Goal: Information Seeking & Learning: Learn about a topic

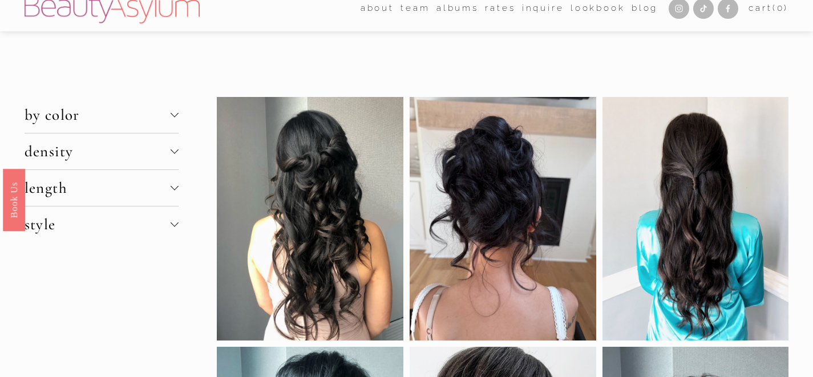
scroll to position [13, 0]
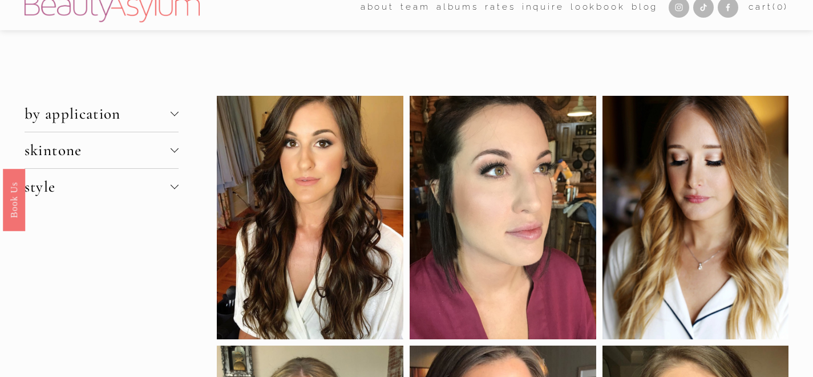
scroll to position [12, 0]
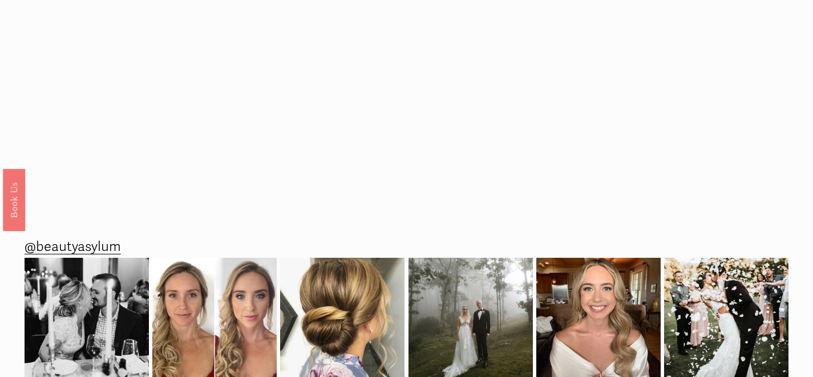
scroll to position [9, 0]
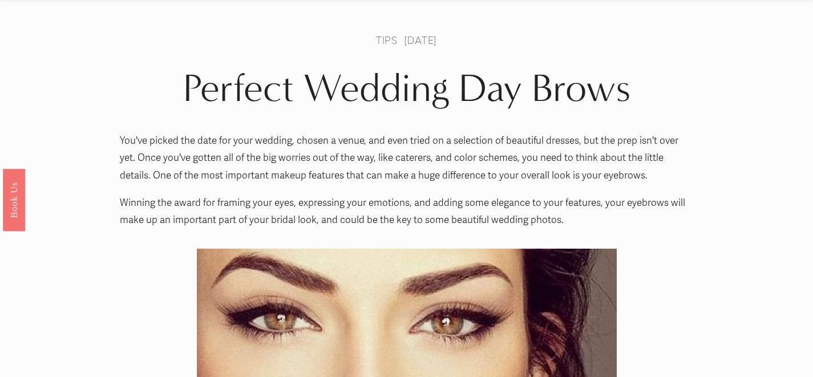
scroll to position [18, 0]
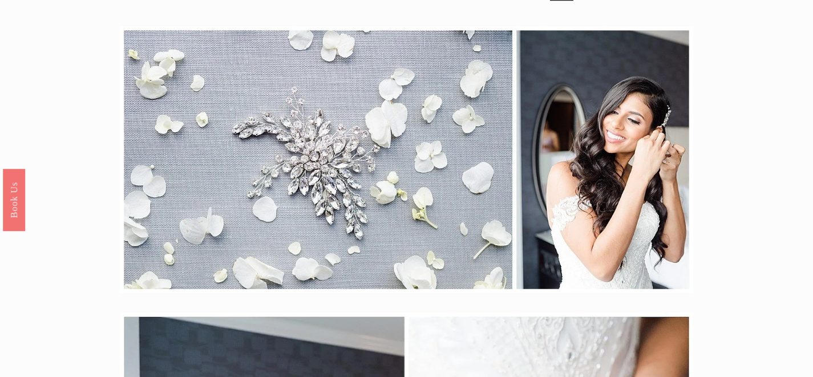
scroll to position [20, 0]
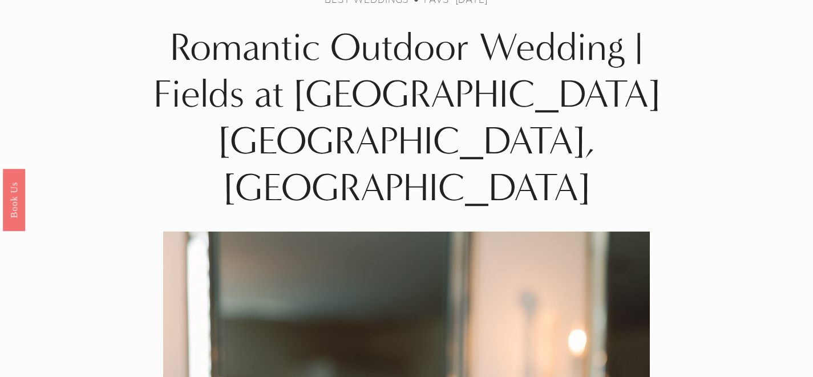
scroll to position [19, 0]
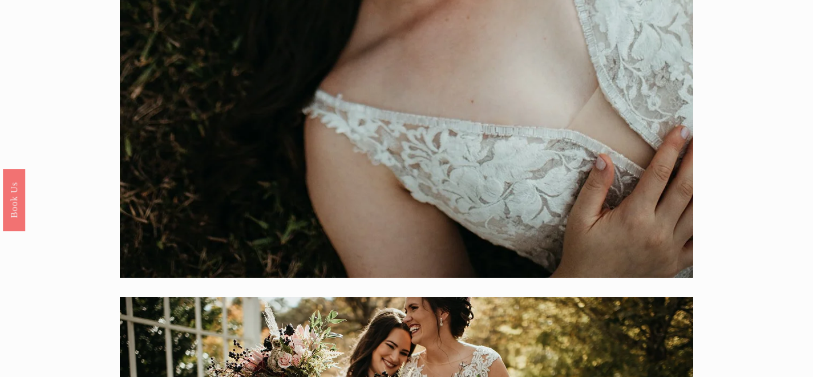
scroll to position [19, 0]
